Goal: Task Accomplishment & Management: Manage account settings

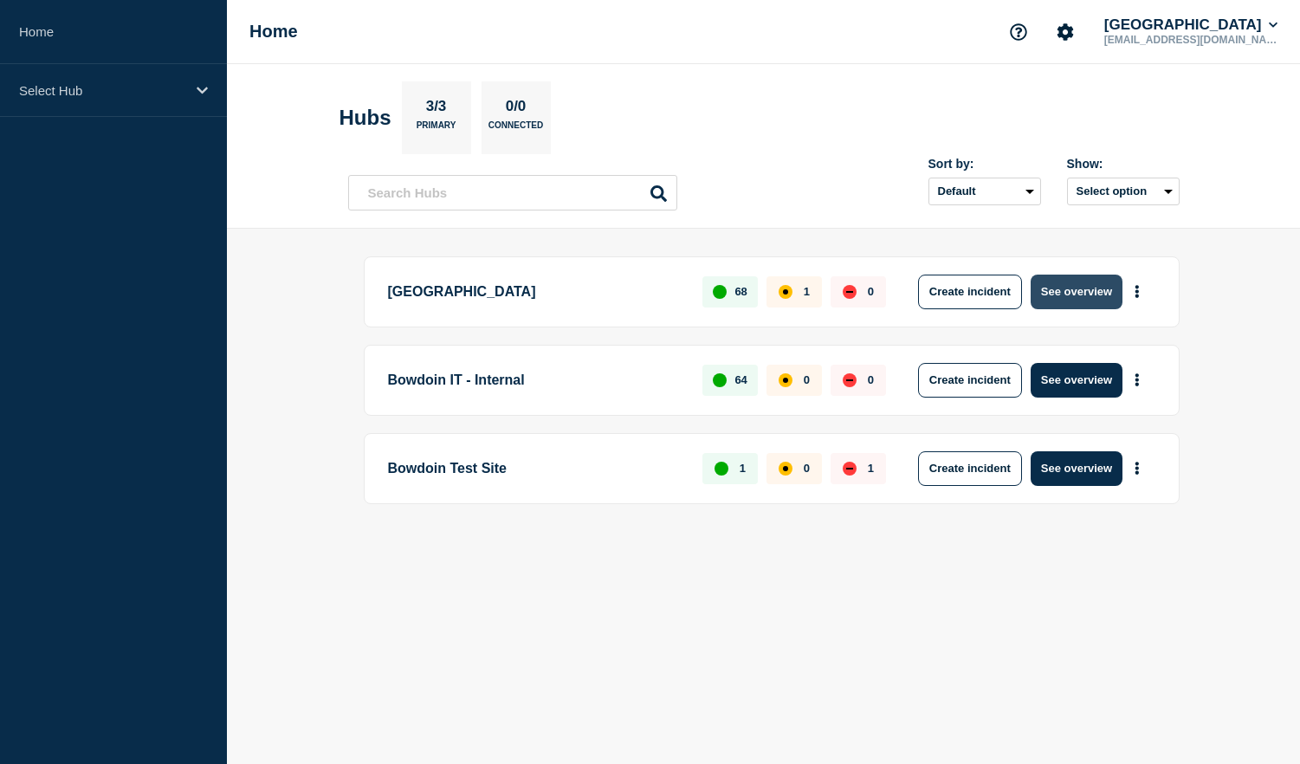
click at [1119, 287] on button "See overview" at bounding box center [1076, 291] width 92 height 35
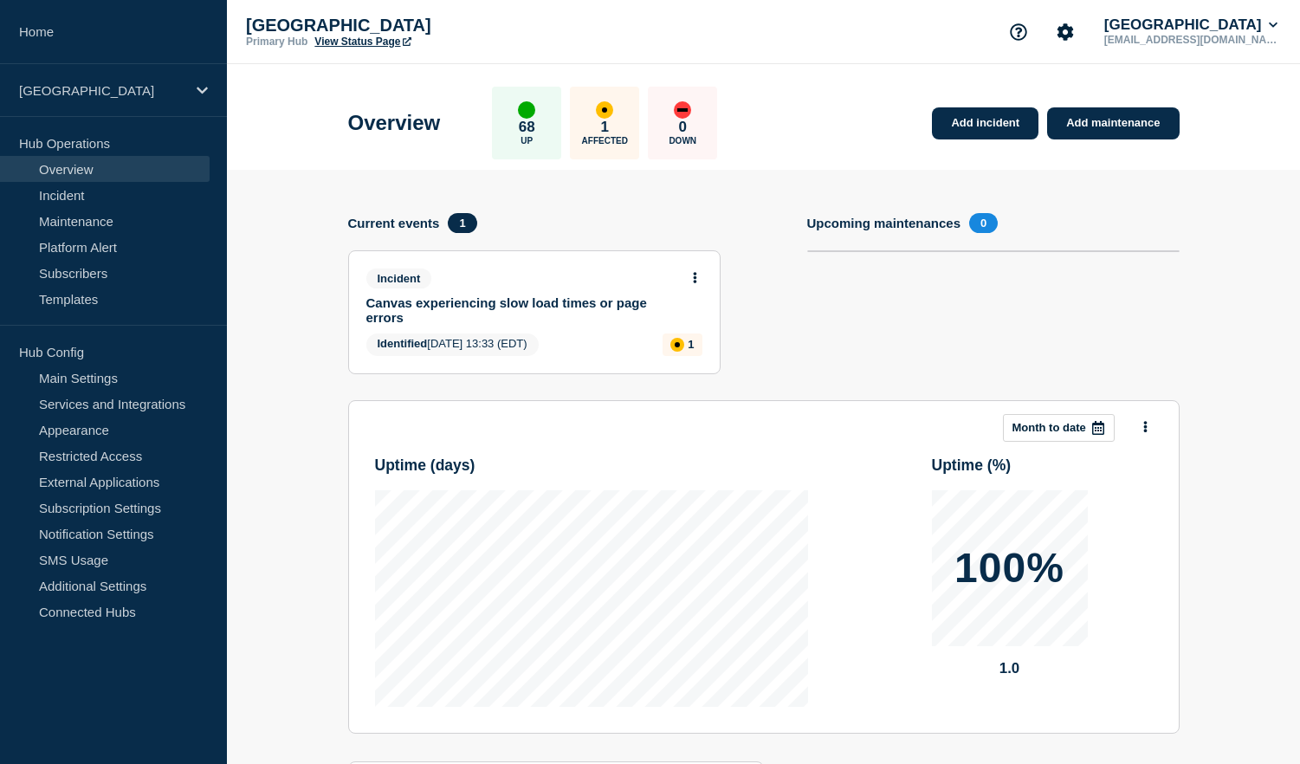
click at [455, 308] on link "Canvas experiencing slow load times or page errors" at bounding box center [522, 309] width 313 height 29
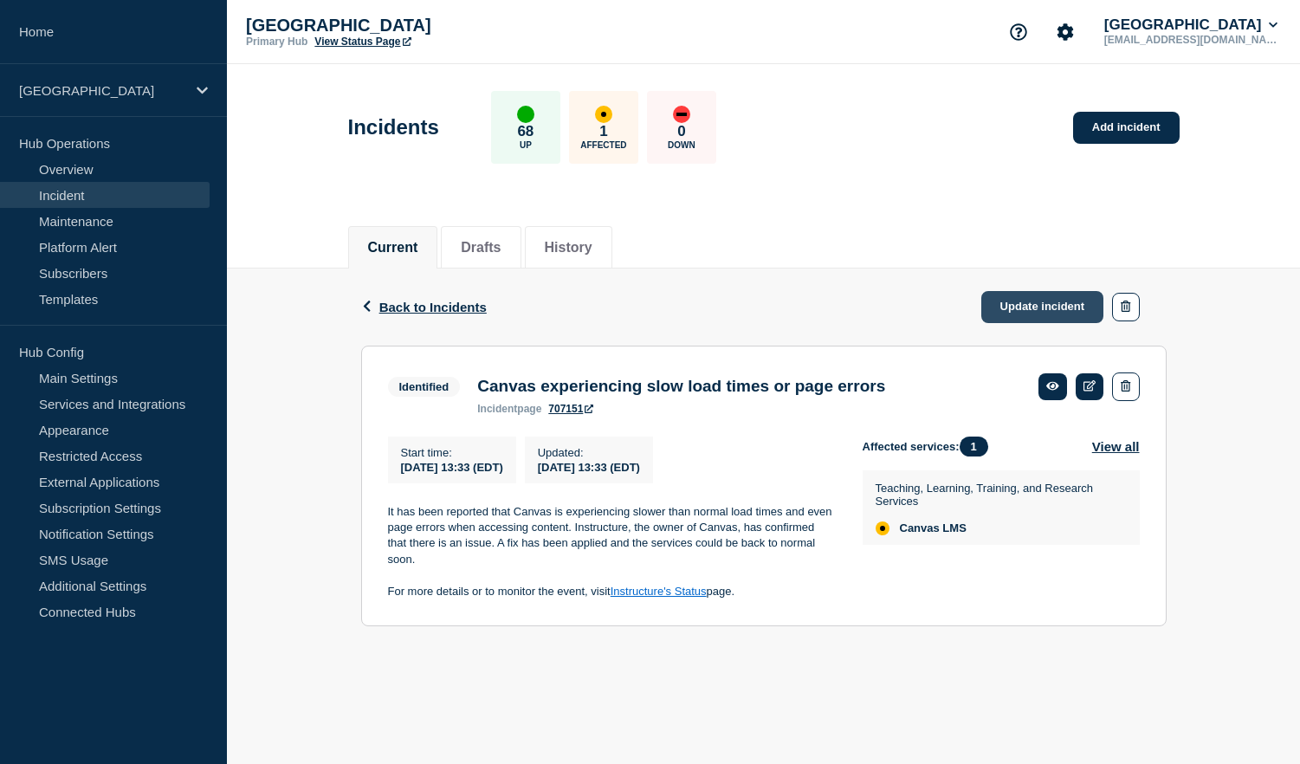
click at [1017, 302] on link "Update incident" at bounding box center [1042, 307] width 123 height 32
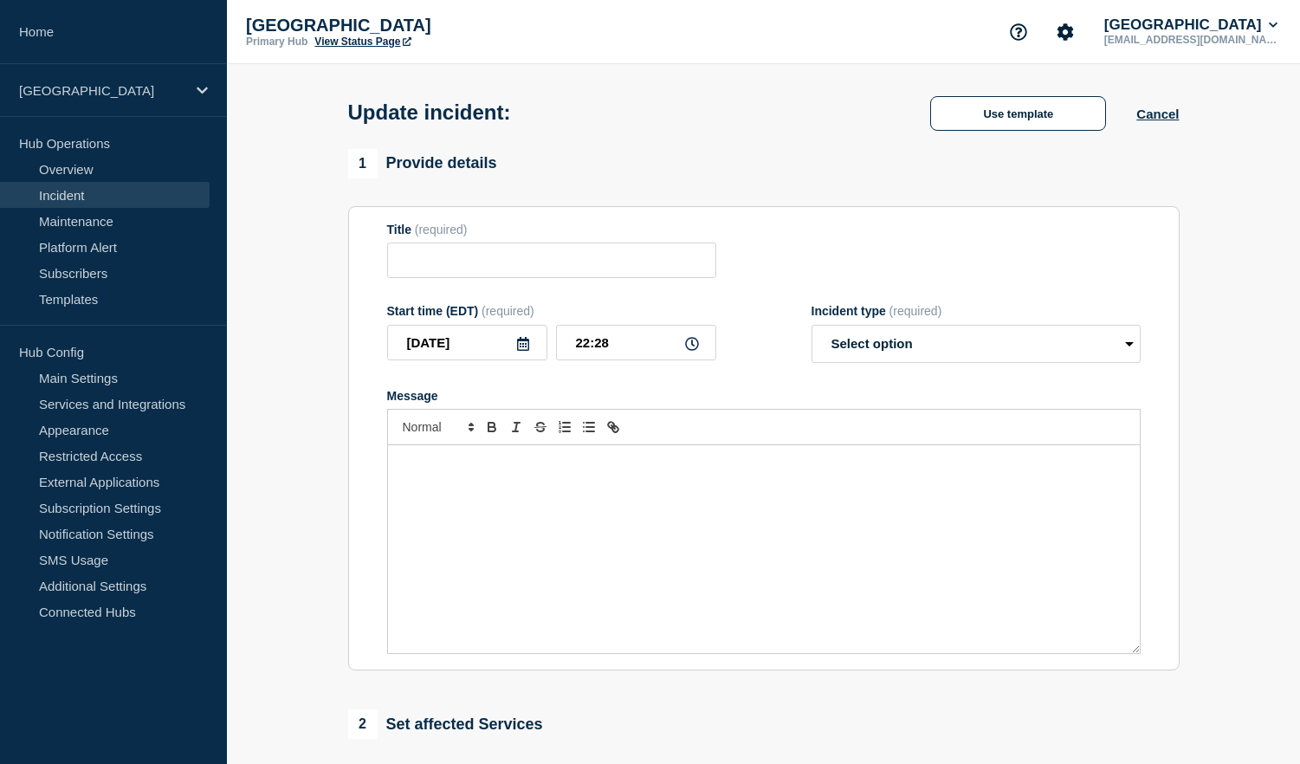
type input "Canvas experiencing slow load times or page errors"
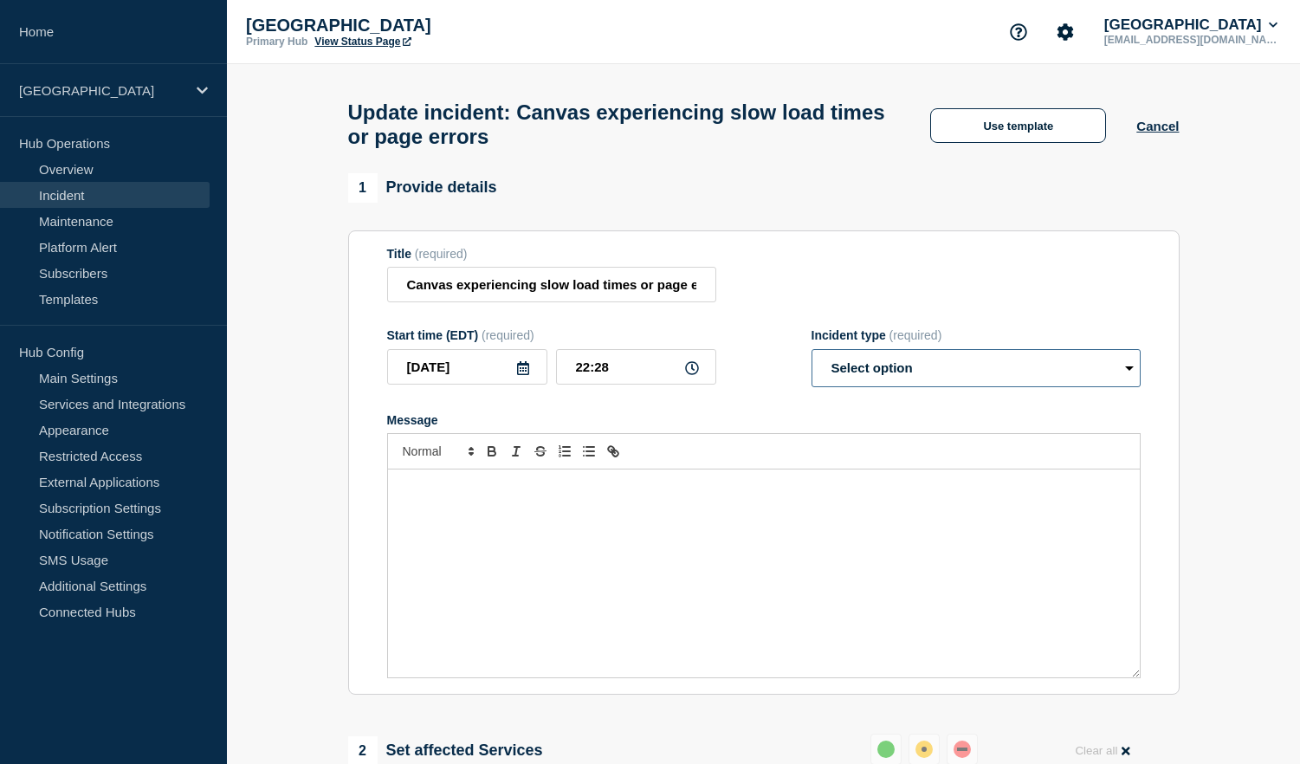
select select "resolved"
click at [793, 524] on div "Message" at bounding box center [763, 573] width 751 height 208
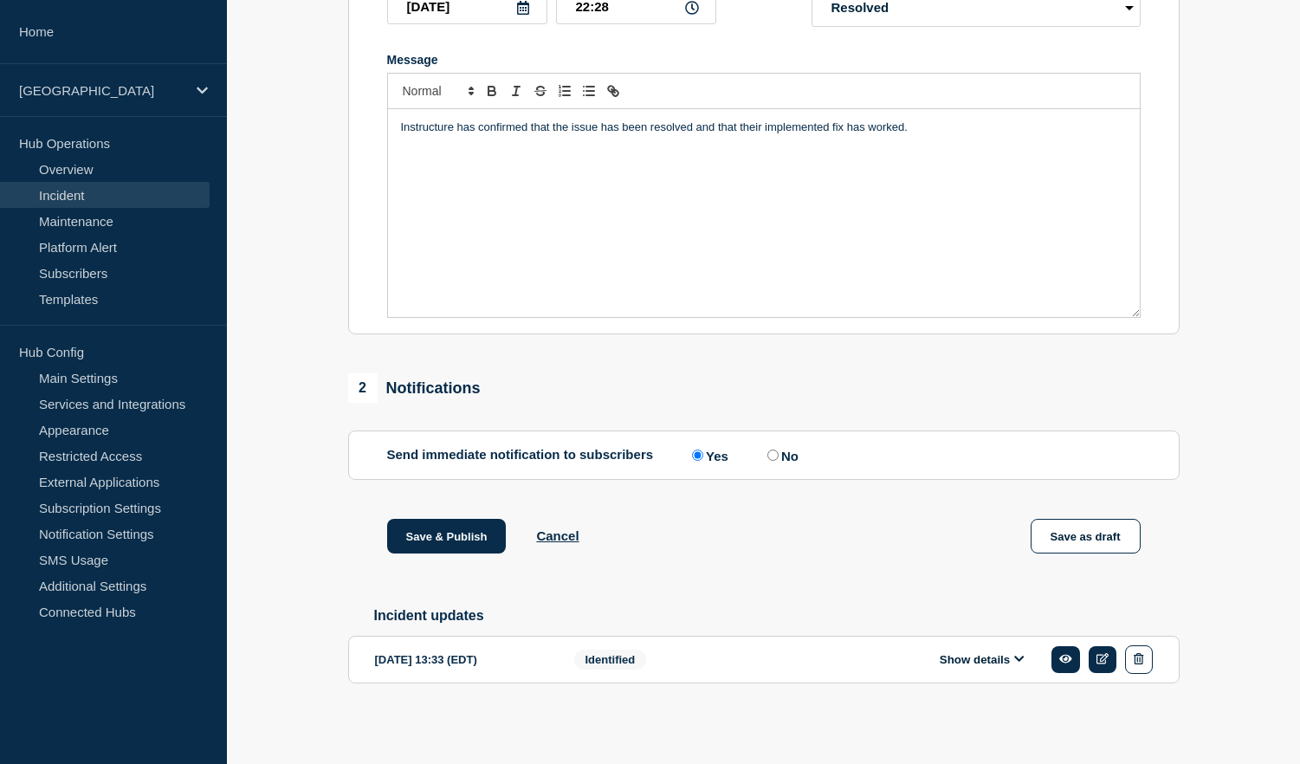
scroll to position [369, 0]
click at [767, 461] on input "No" at bounding box center [772, 454] width 11 height 11
radio input "true"
radio input "false"
click at [477, 551] on button "Save & Publish" at bounding box center [446, 536] width 119 height 35
